Goal: Task Accomplishment & Management: Use online tool/utility

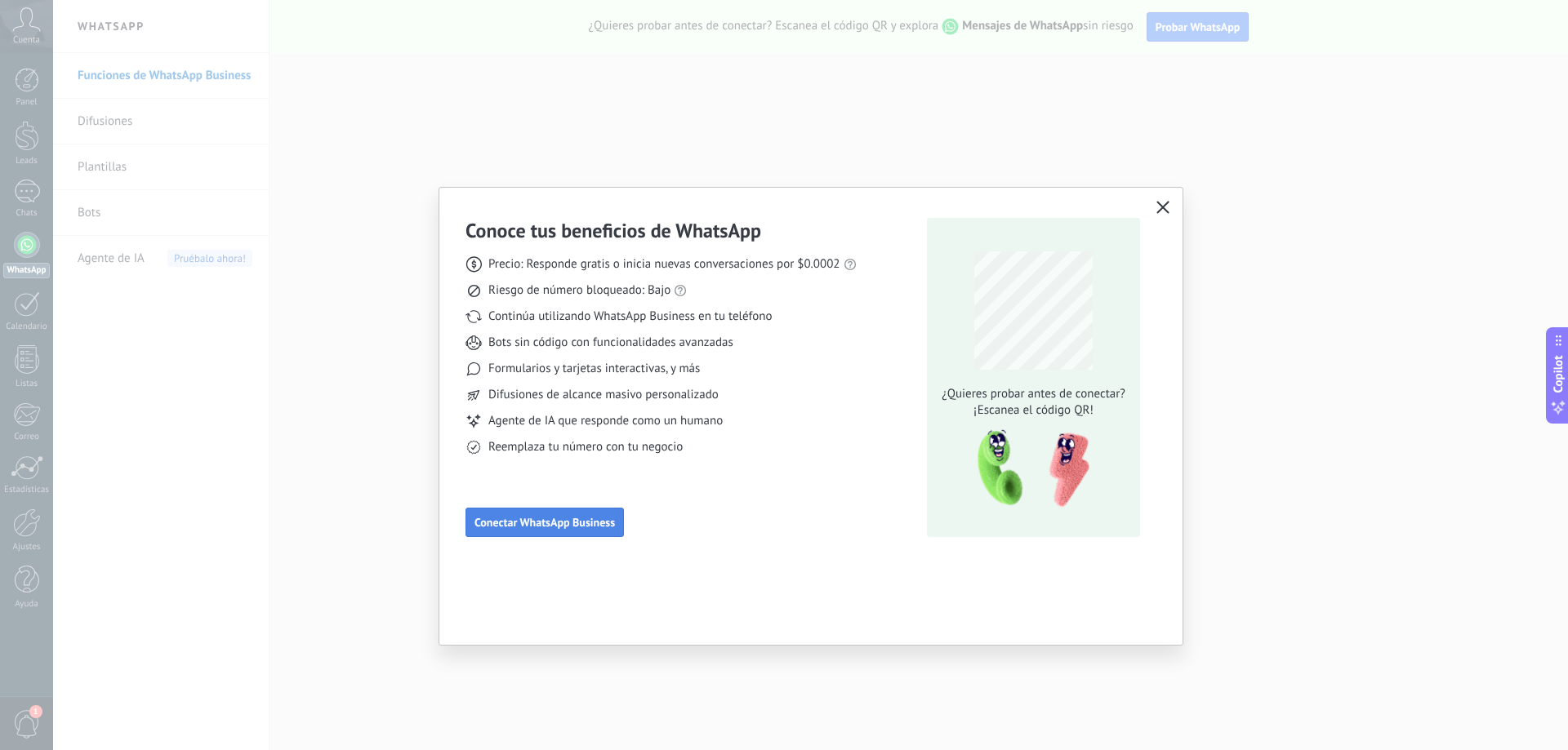
click at [599, 530] on button "Conectar WhatsApp Business" at bounding box center [545, 522] width 159 height 30
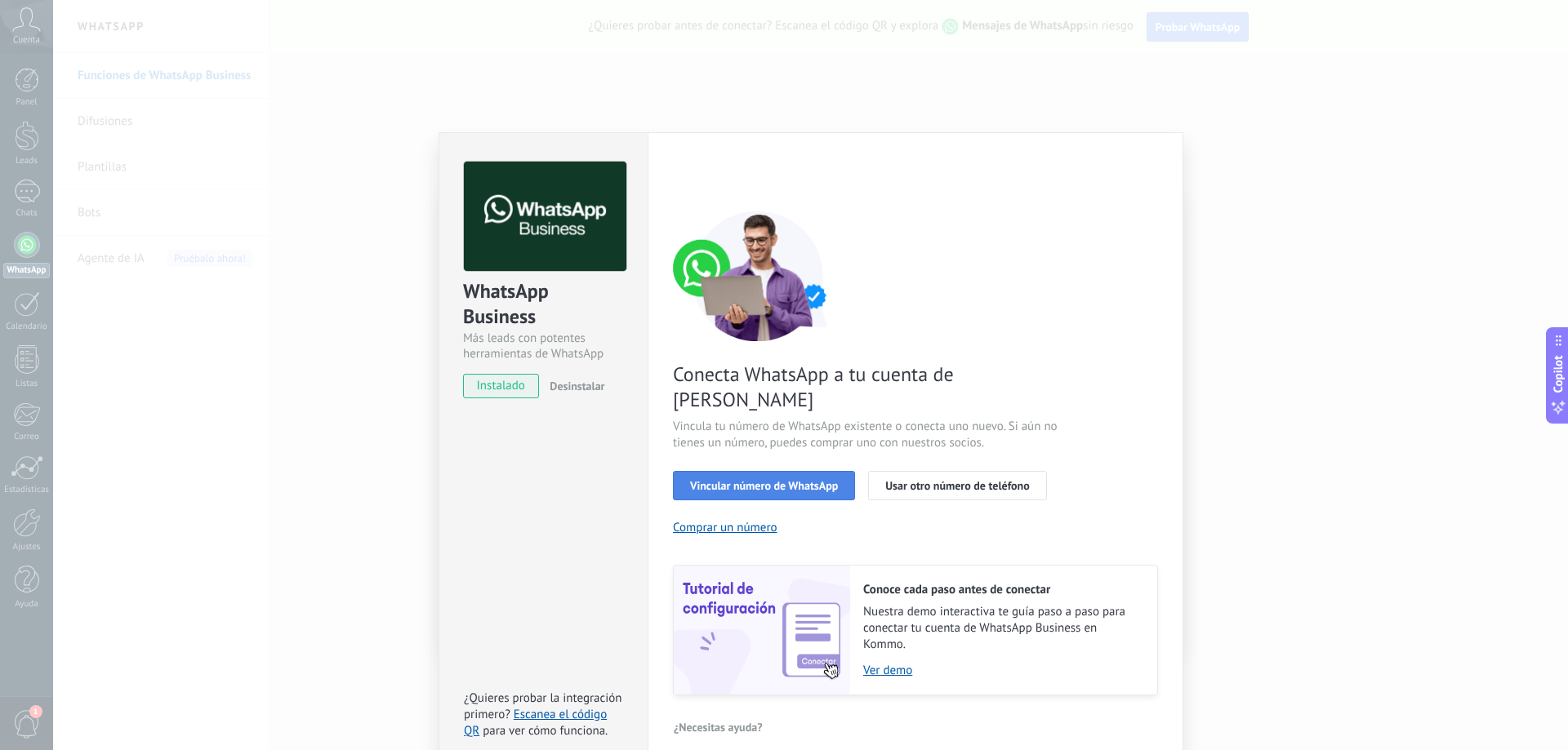
click at [802, 480] on span "Vincular número de WhatsApp" at bounding box center [764, 485] width 148 height 11
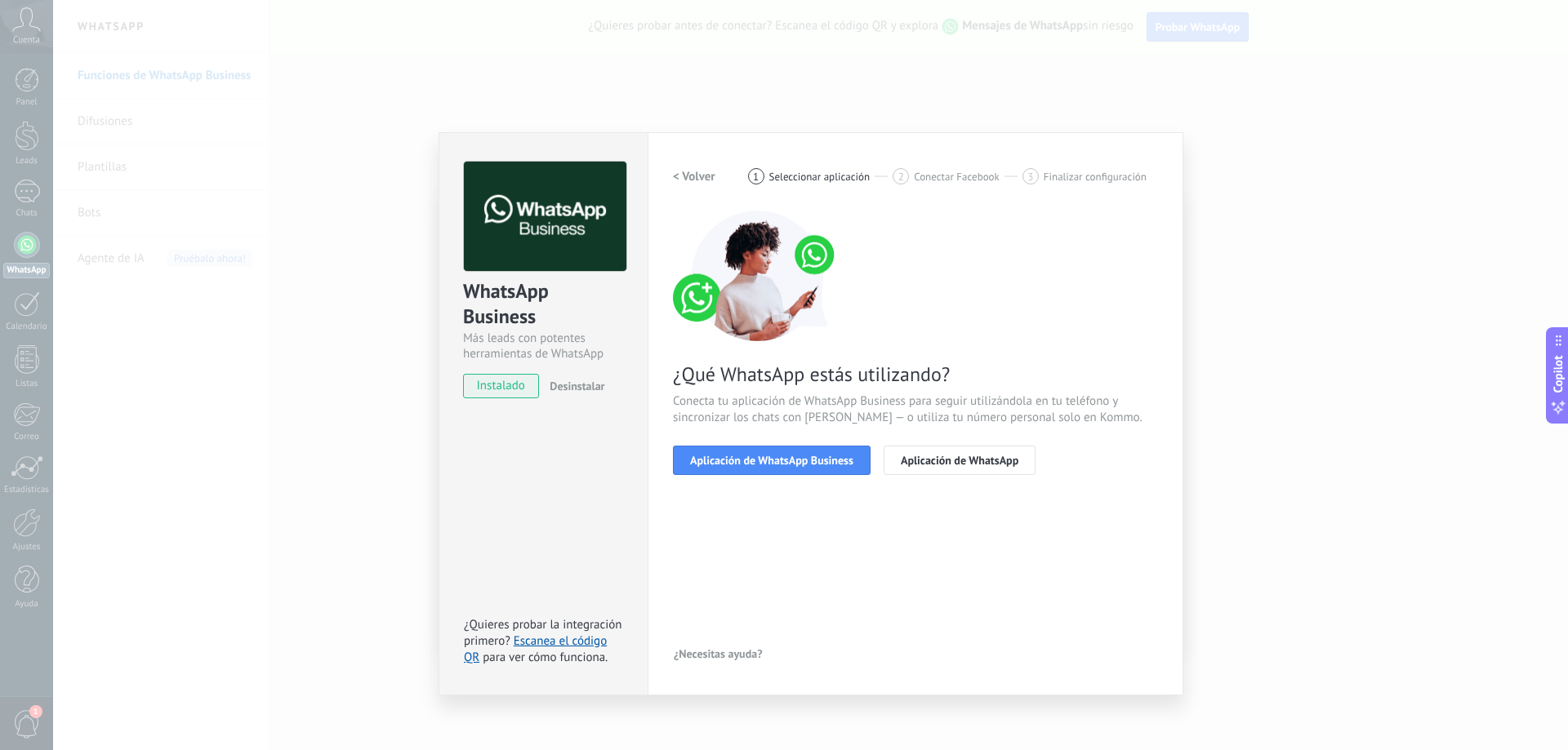
click at [802, 465] on span "Aplicación de WhatsApp Business" at bounding box center [772, 460] width 163 height 11
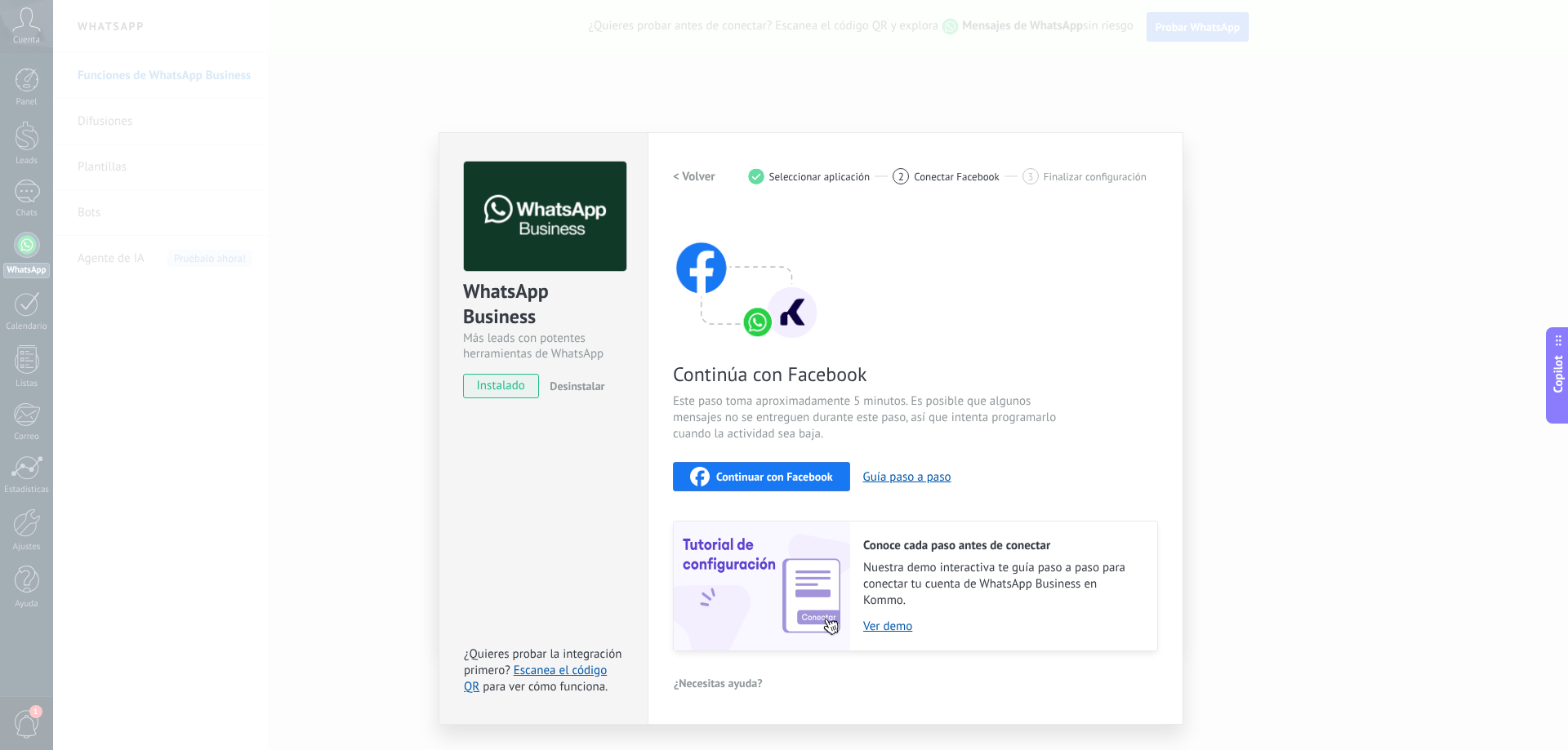
click at [778, 479] on span "Continuar con Facebook" at bounding box center [774, 477] width 117 height 11
click at [779, 481] on span "Continuar con Facebook" at bounding box center [774, 477] width 117 height 11
click at [772, 477] on span "Continuar con Facebook" at bounding box center [774, 477] width 117 height 11
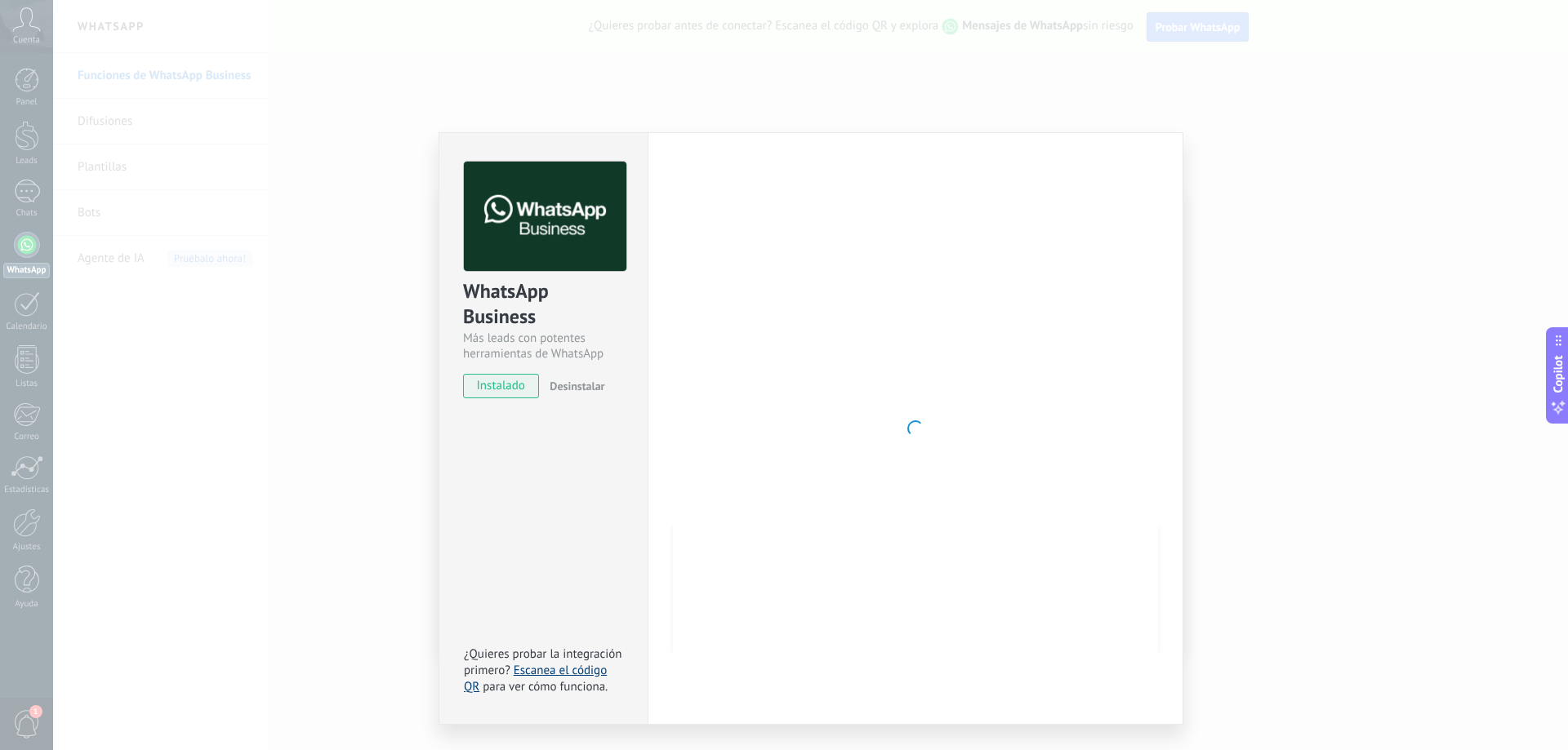
click at [533, 666] on link "Escanea el código QR" at bounding box center [535, 679] width 143 height 32
